Goal: Complete application form

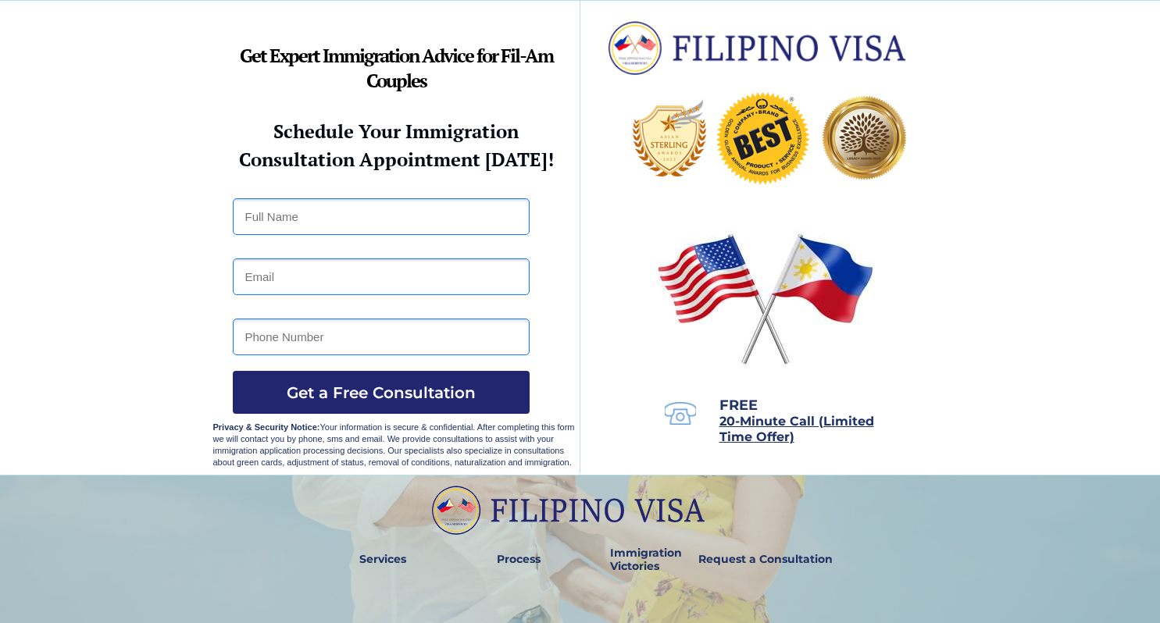
click at [385, 212] on input "text" at bounding box center [381, 216] width 297 height 37
type input "CARL"
type input "HANEY536@GMAIL.COM"
click at [293, 343] on input "tel" at bounding box center [381, 337] width 297 height 37
type input "7193341504"
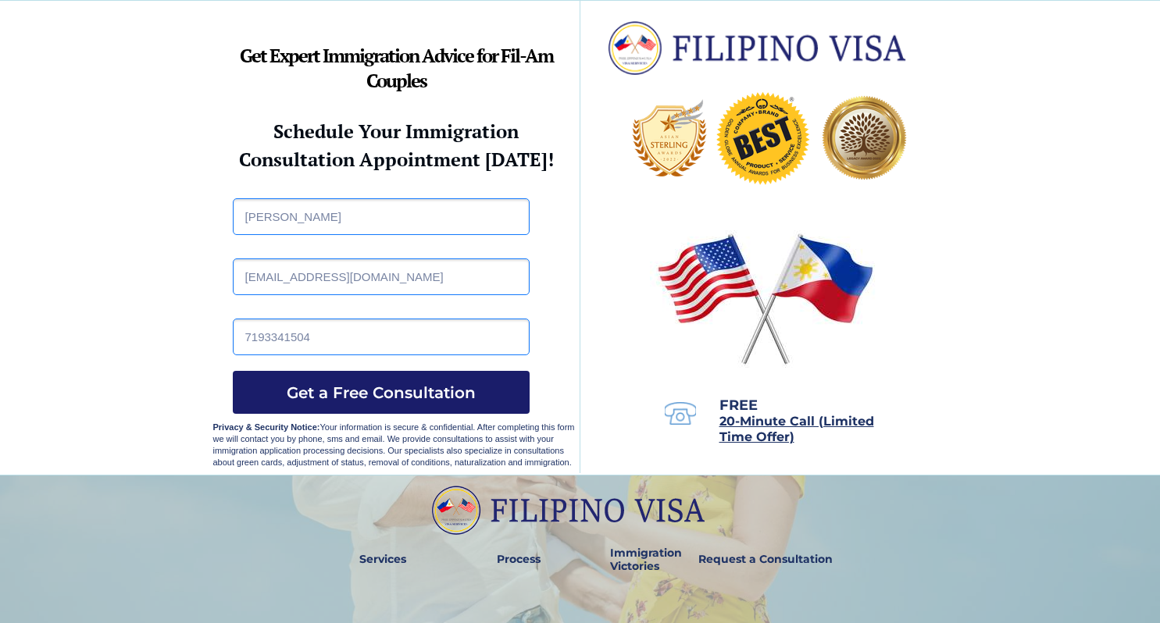
click at [328, 394] on span "Get a Free Consultation" at bounding box center [381, 393] width 297 height 19
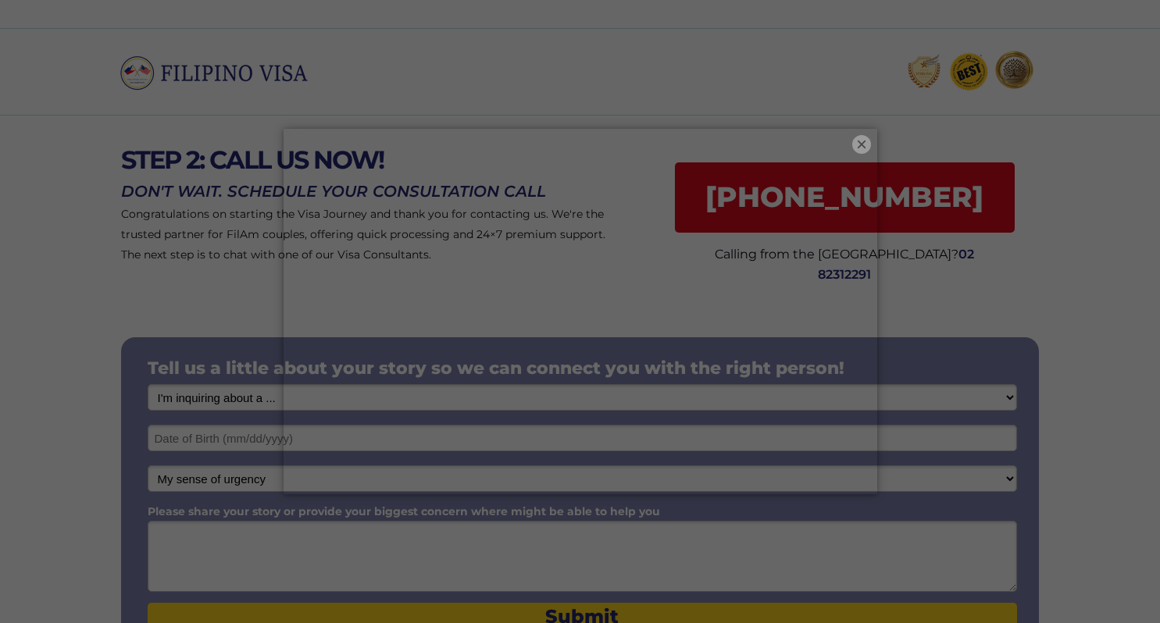
click at [862, 141] on button "×" at bounding box center [861, 144] width 19 height 19
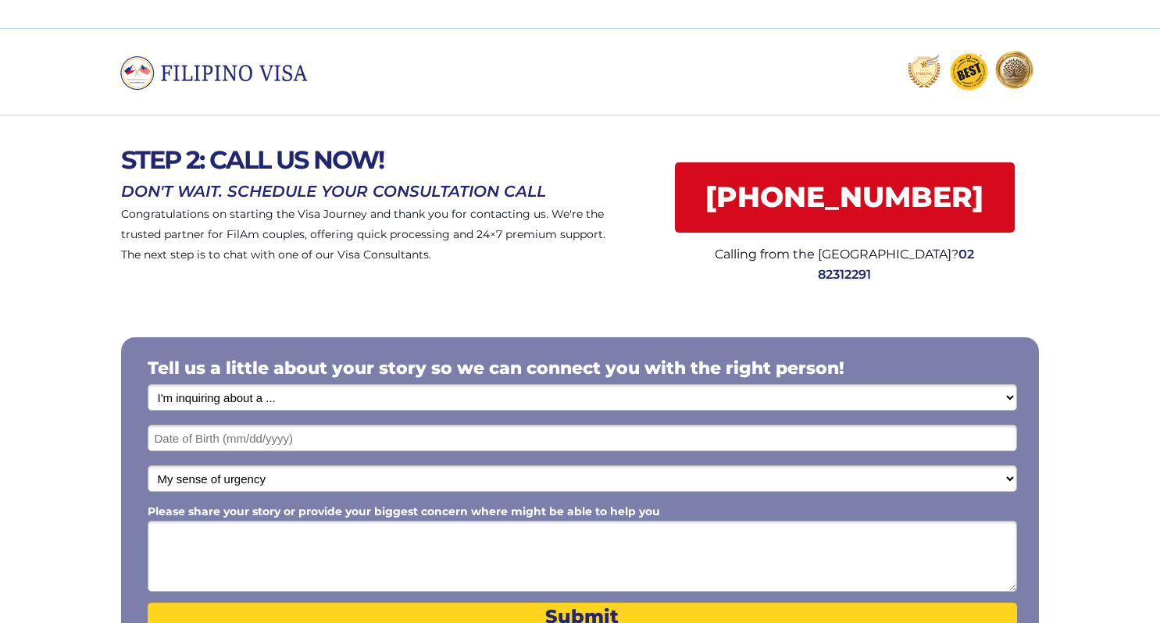
click at [626, 400] on select "I'm inquiring about a ... I don't know or other services Retirement Visa for Th…" at bounding box center [582, 397] width 869 height 27
select select "1799"
click at [148, 385] on select "I'm inquiring about a ... I don't know or other services Retirement Visa for Th…" at bounding box center [582, 397] width 869 height 27
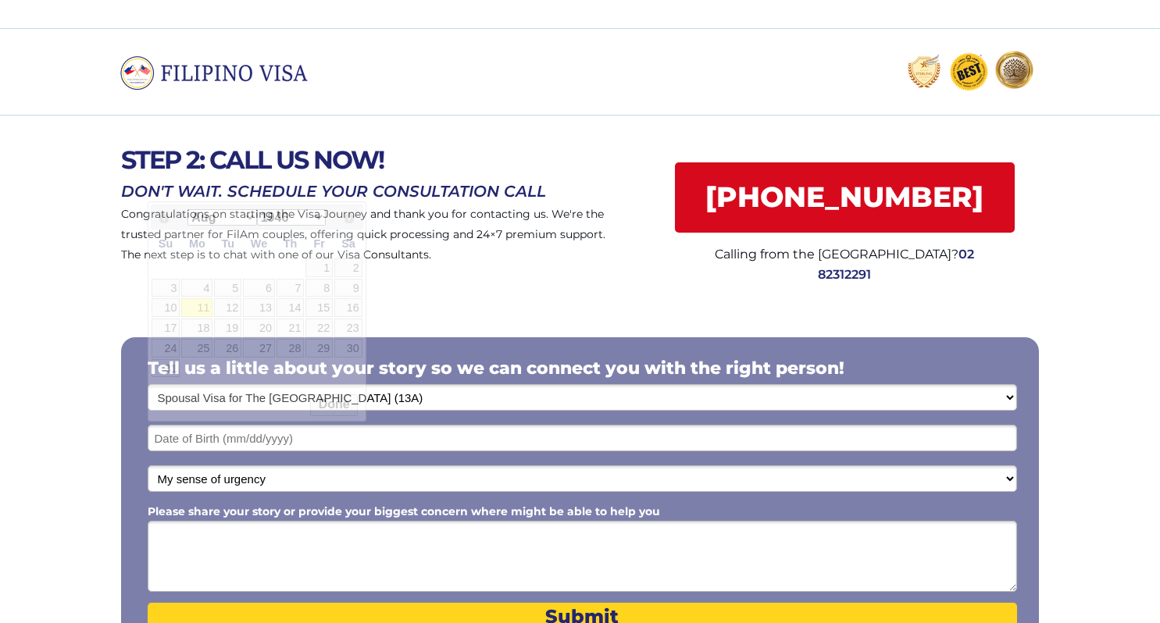
click at [465, 441] on input "text" at bounding box center [582, 438] width 869 height 27
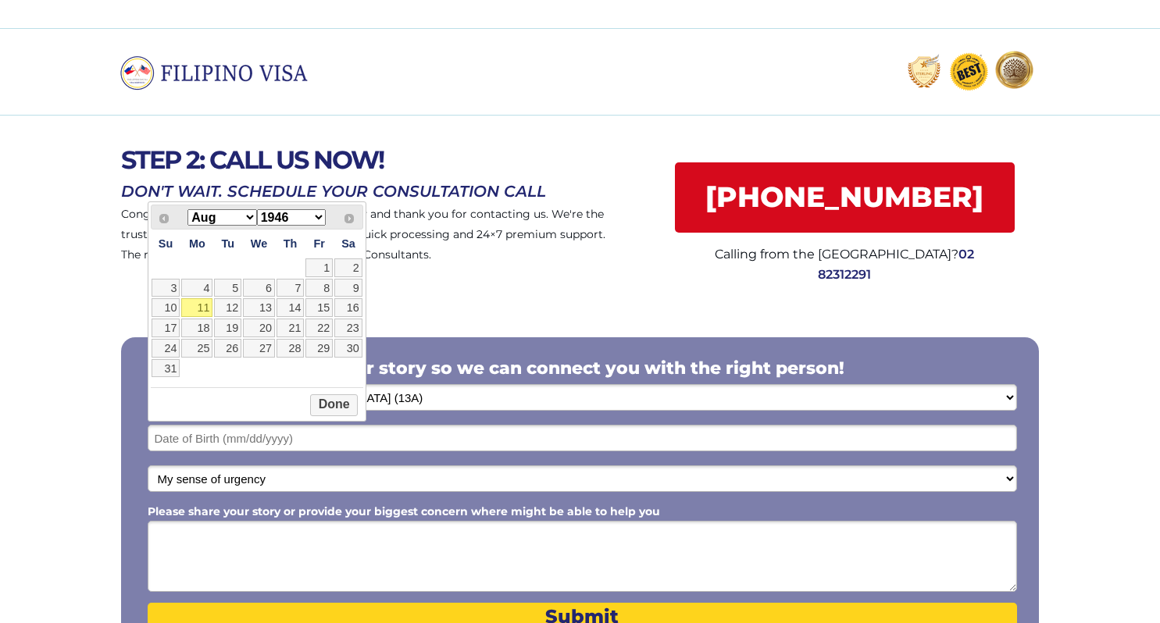
click at [247, 433] on input "text" at bounding box center [582, 438] width 869 height 27
